Goal: Information Seeking & Learning: Learn about a topic

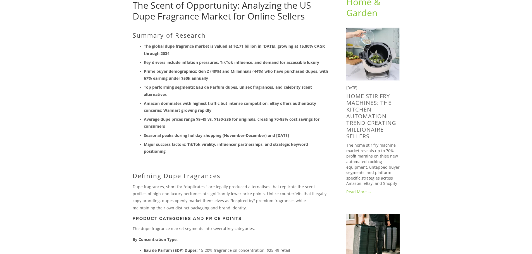
scroll to position [56, 0]
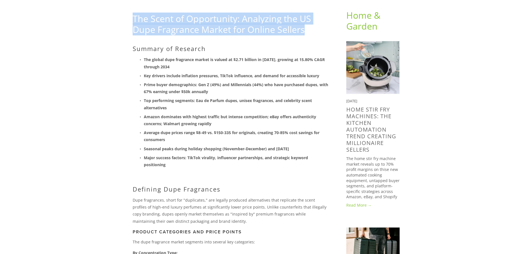
drag, startPoint x: 305, startPoint y: 32, endPoint x: 85, endPoint y: 10, distance: 221.5
